Goal: Transaction & Acquisition: Purchase product/service

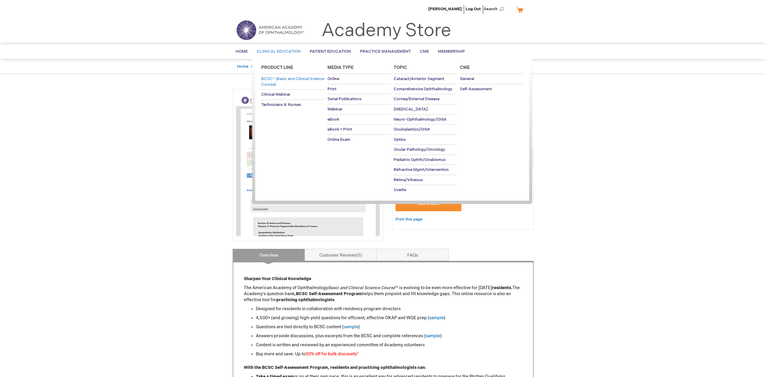
click at [282, 80] on span "BCSC® (Basic and Clinical Science Course)" at bounding box center [292, 81] width 63 height 11
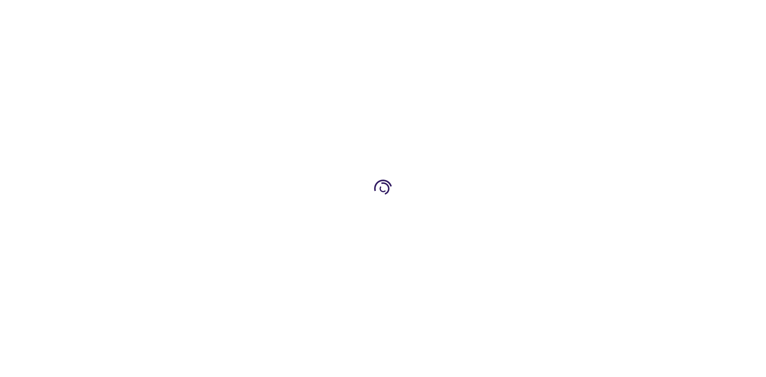
type input "1"
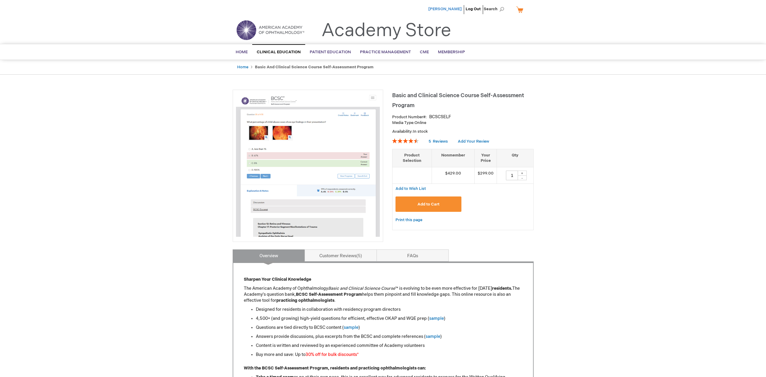
click at [447, 9] on span "[PERSON_NAME]" at bounding box center [445, 9] width 33 height 5
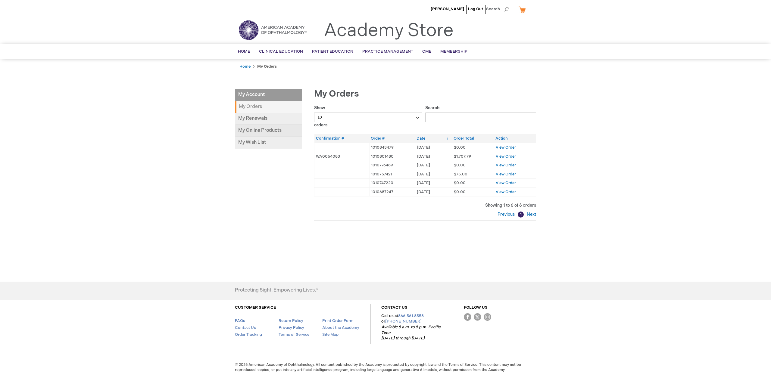
click at [272, 132] on link "My Online Products" at bounding box center [268, 131] width 67 height 12
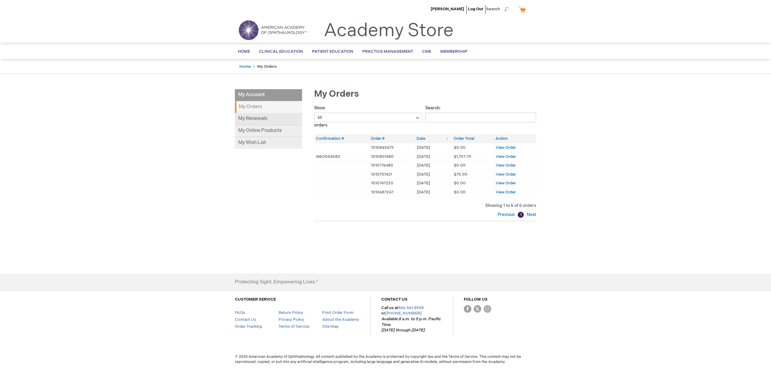
click at [261, 119] on link "My Renewals" at bounding box center [268, 119] width 67 height 12
